Goal: Contribute content

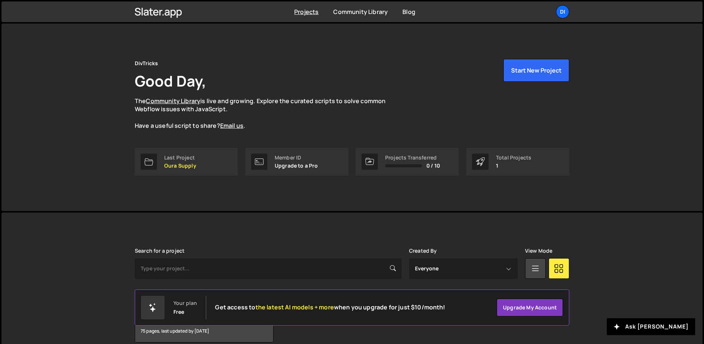
scroll to position [35, 0]
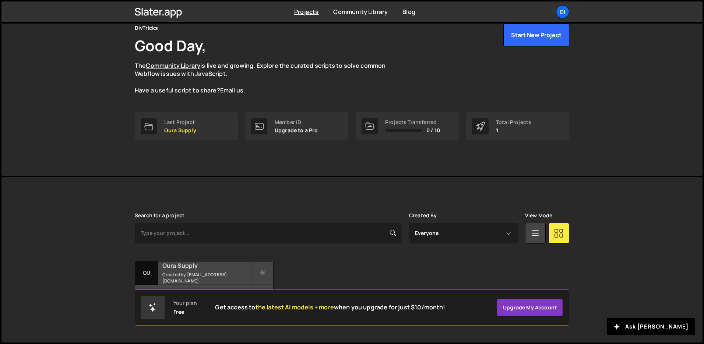
click at [184, 267] on h2 "Oura Supply" at bounding box center [206, 265] width 89 height 8
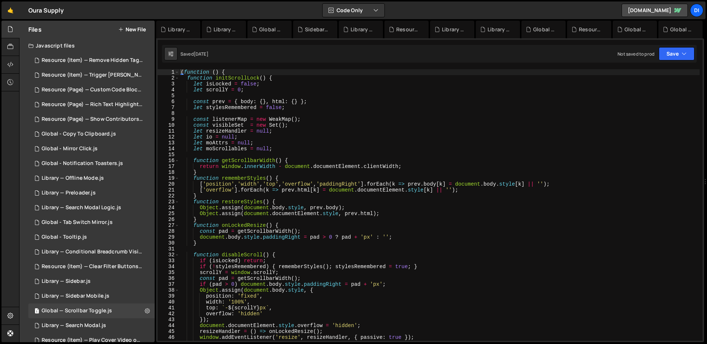
click at [134, 32] on button "New File" at bounding box center [132, 30] width 28 height 6
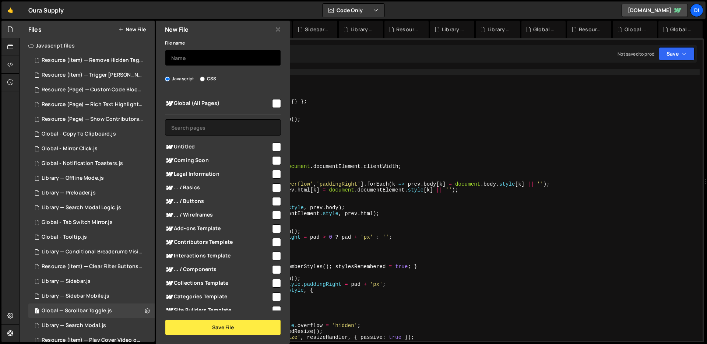
click at [200, 54] on input "text" at bounding box center [223, 58] width 116 height 16
type input "F"
click at [197, 57] on input "Libray – Serac Form" at bounding box center [223, 58] width 116 height 16
click at [179, 59] on input "Libray – Search Form" at bounding box center [223, 58] width 116 height 16
type input "Library – Search Form"
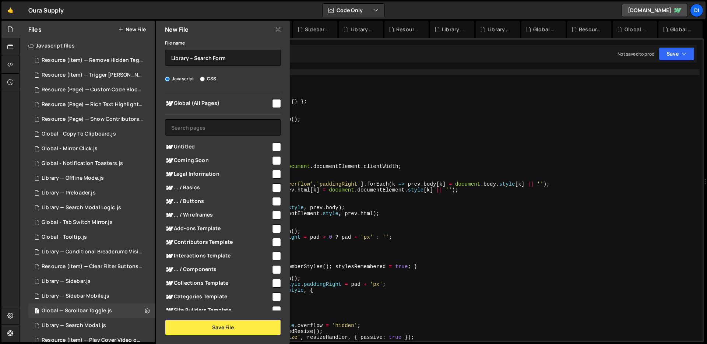
click at [274, 99] on input "checkbox" at bounding box center [276, 103] width 9 height 9
checkbox input "true"
click at [210, 324] on button "Save File" at bounding box center [223, 327] width 116 height 15
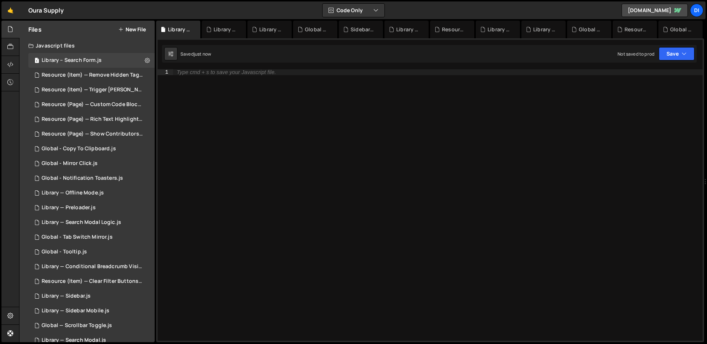
click at [309, 150] on div "Type cmd + s to save your Javascript file." at bounding box center [438, 210] width 530 height 283
click at [391, 103] on div "document . querySelector ( '[ou-focus-input]' ) ?. focus ( ) ;" at bounding box center [438, 210] width 530 height 283
type textarea "document.querySelector('[ou-focus-input]')?.focus();"
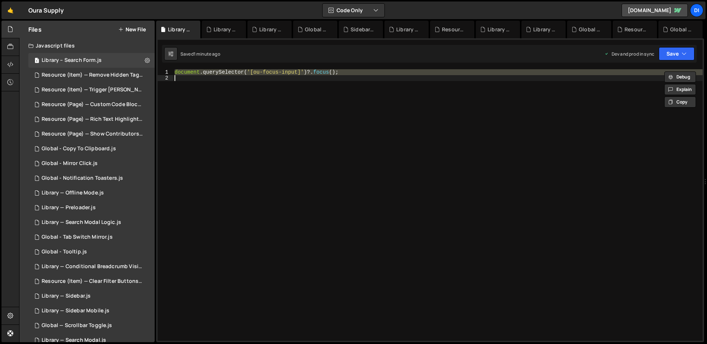
paste textarea
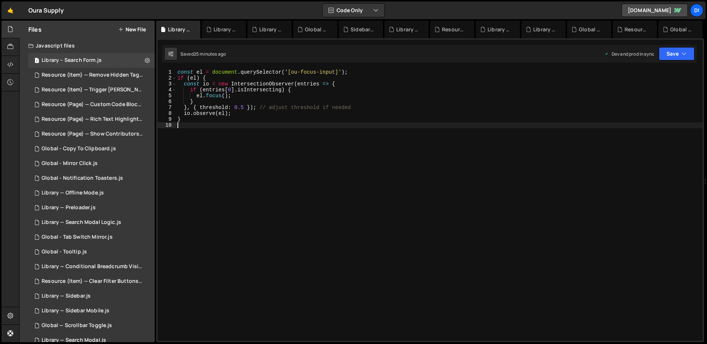
click at [390, 149] on div "const el = document . querySelector ( '[ou-focus-input]' ) ; if ( el ) { const …" at bounding box center [439, 210] width 527 height 283
type textarea "}"
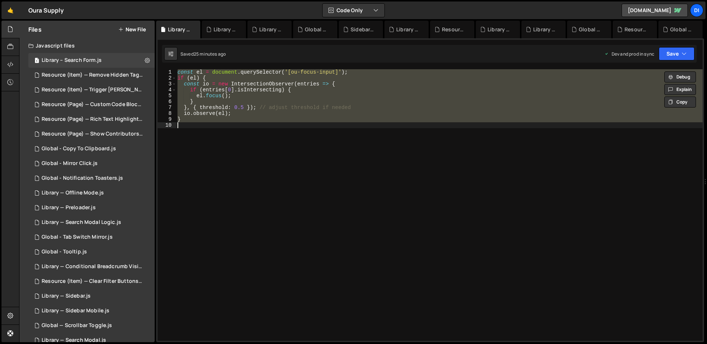
paste textarea
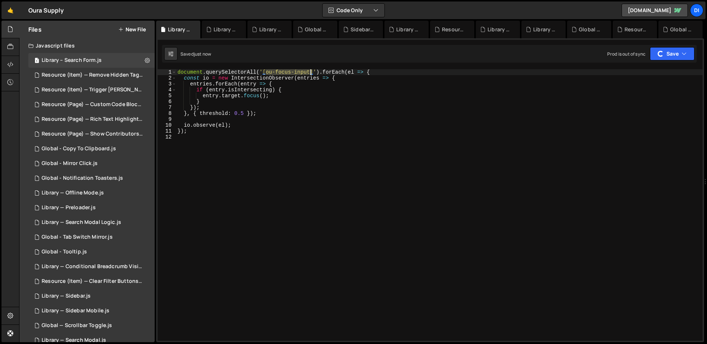
drag, startPoint x: 266, startPoint y: 73, endPoint x: 310, endPoint y: 72, distance: 44.6
click at [310, 72] on div "document . querySelectorAll ( '[ou-focus-input]' ) . forEach ( el => { const io…" at bounding box center [439, 210] width 527 height 283
type textarea "document.querySelectorAll('[ou-focus-input]').forEach(el => {"
